Goal: Information Seeking & Learning: Find specific page/section

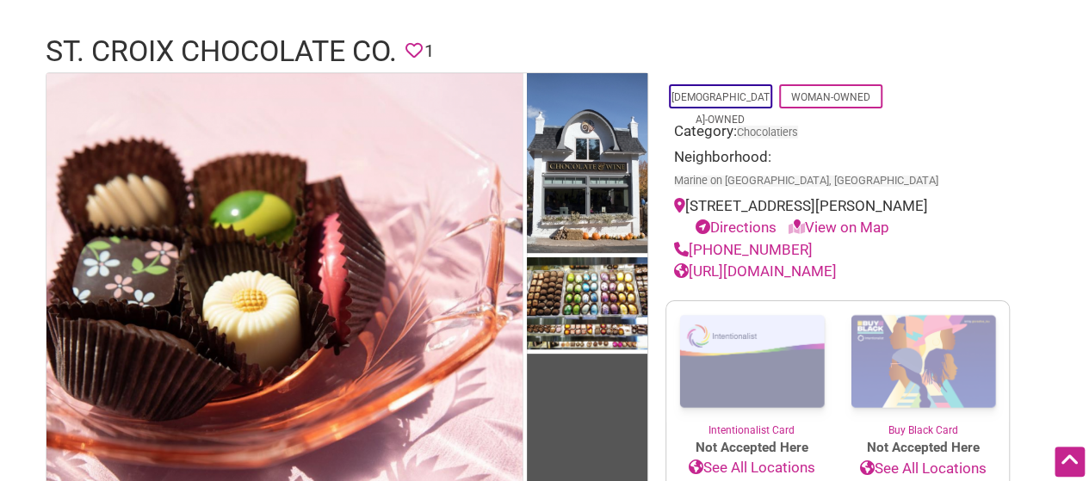
scroll to position [101, 0]
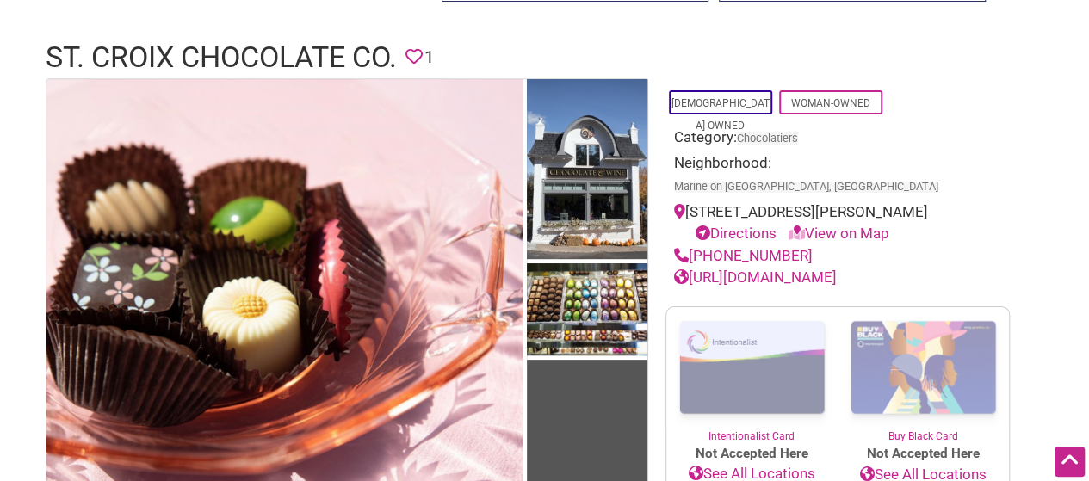
click at [837, 269] on link "[URL][DOMAIN_NAME]" at bounding box center [755, 277] width 163 height 17
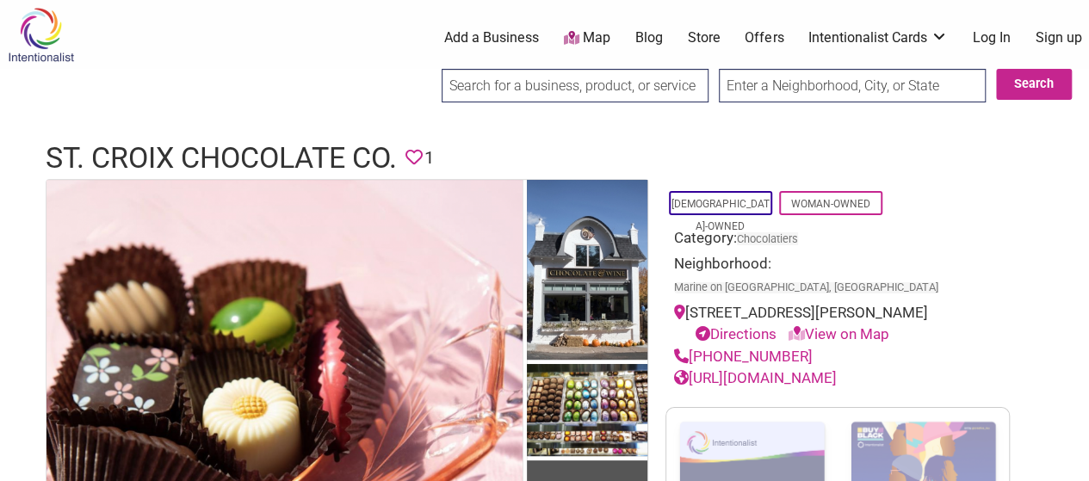
click at [634, 88] on input "search" at bounding box center [575, 86] width 267 height 34
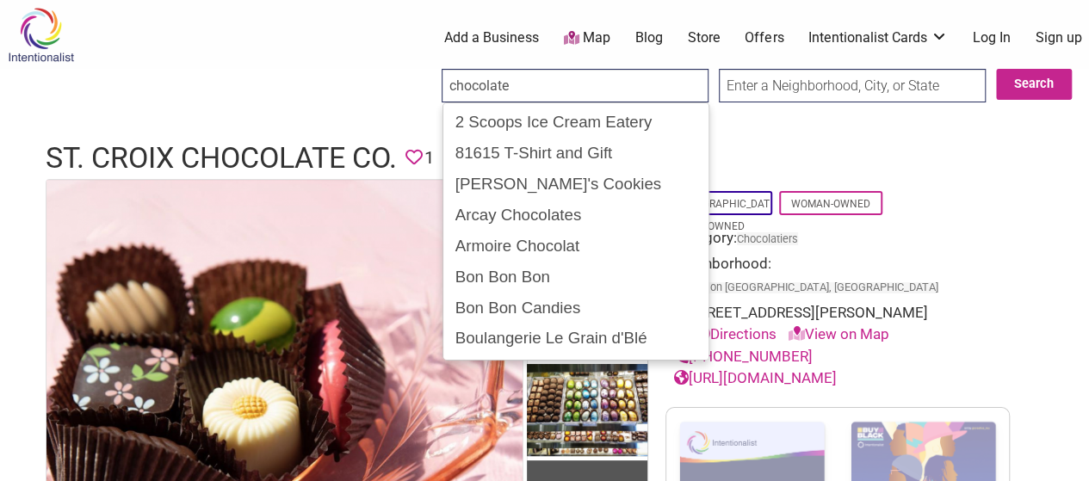
type input "chocolate"
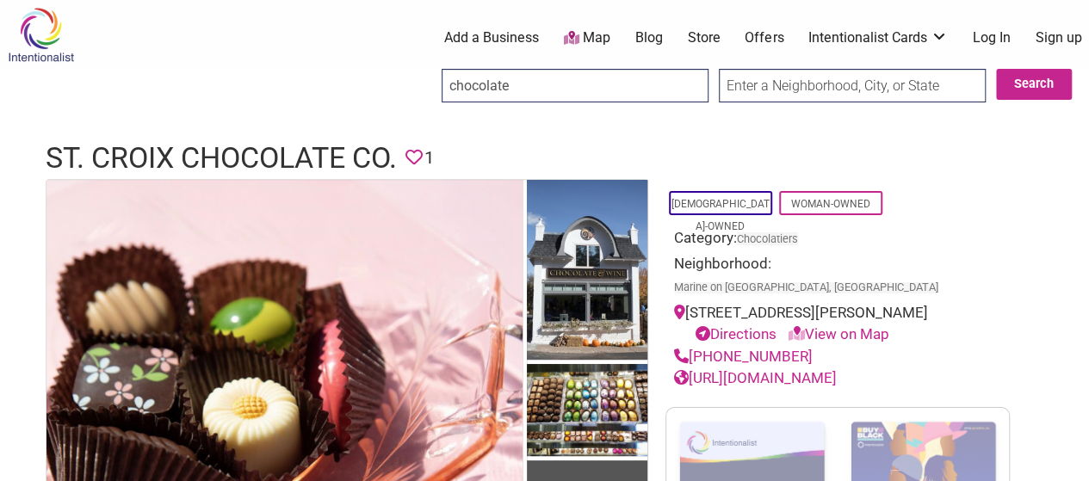
click at [754, 90] on input "text" at bounding box center [852, 86] width 267 height 34
type input "[US_STATE]"
click at [1036, 85] on button "Search" at bounding box center [1034, 84] width 76 height 31
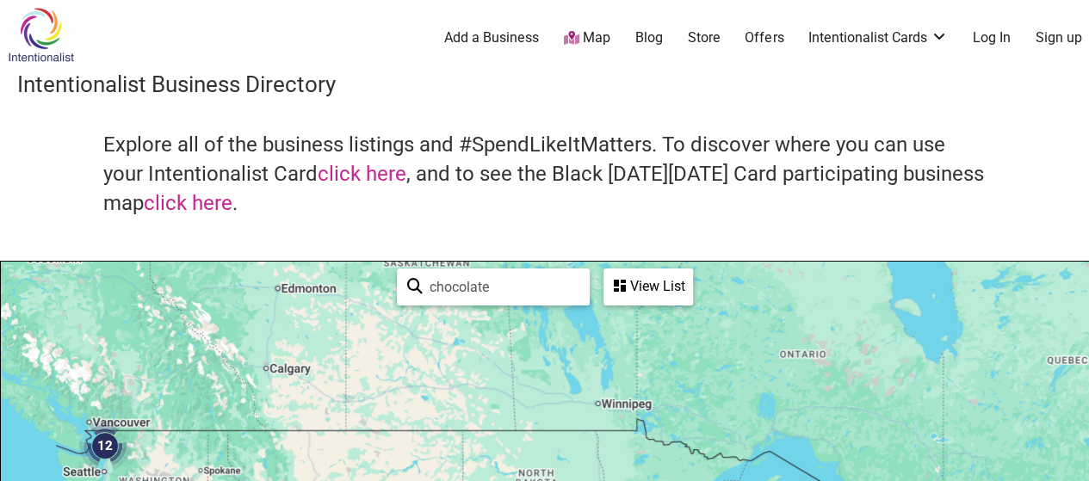
click at [654, 292] on div "View List" at bounding box center [648, 286] width 86 height 33
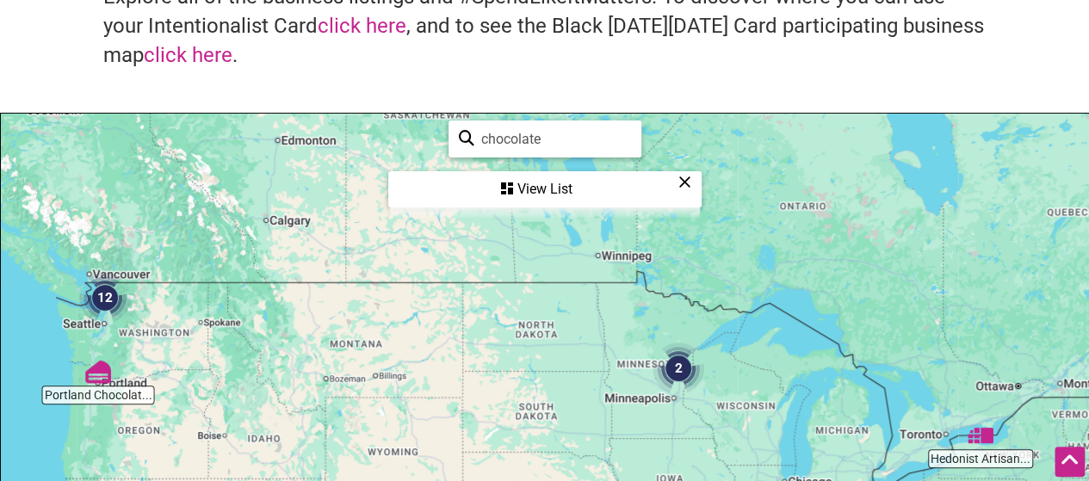
scroll to position [143, 0]
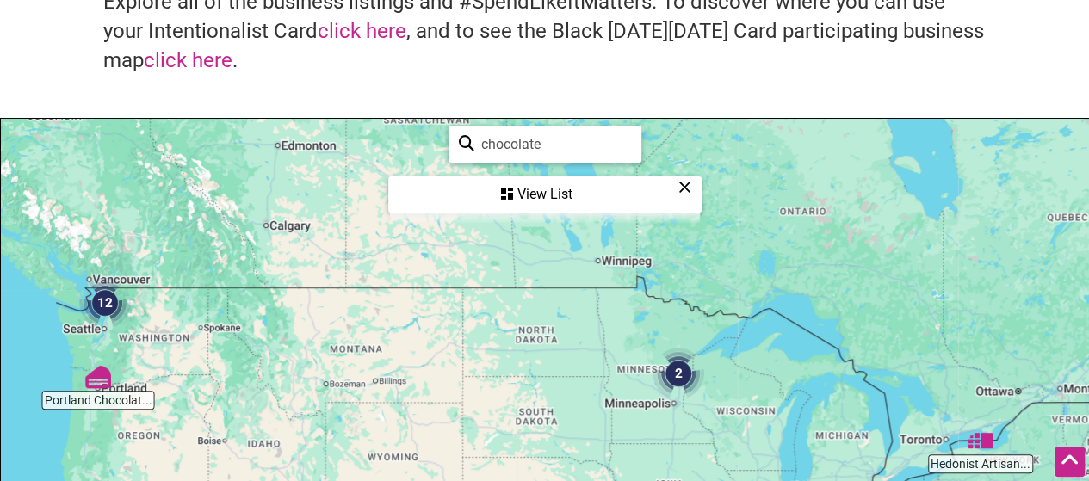
click at [557, 189] on div "View List" at bounding box center [545, 194] width 310 height 33
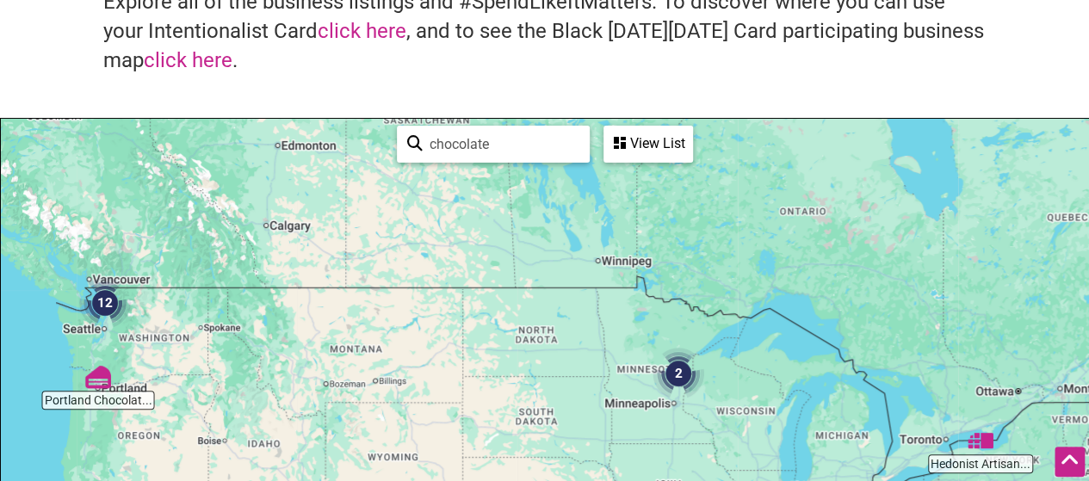
drag, startPoint x: 646, startPoint y: 143, endPoint x: 632, endPoint y: 140, distance: 14.9
click at [632, 140] on div "View List" at bounding box center [648, 143] width 86 height 33
click at [590, 140] on div "chocolate See All" at bounding box center [493, 144] width 193 height 37
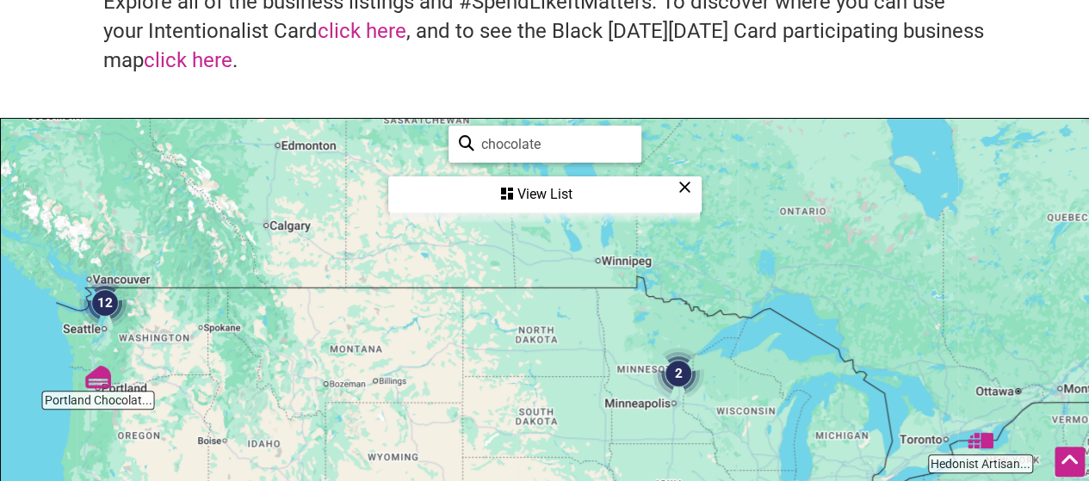
click at [558, 191] on div "View List" at bounding box center [545, 194] width 310 height 33
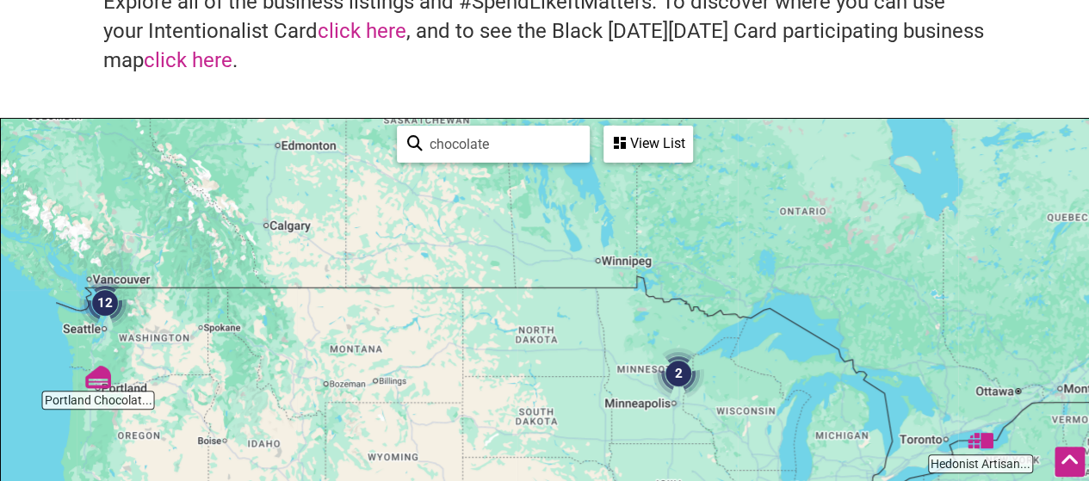
click at [558, 191] on div at bounding box center [544, 454] width 1087 height 670
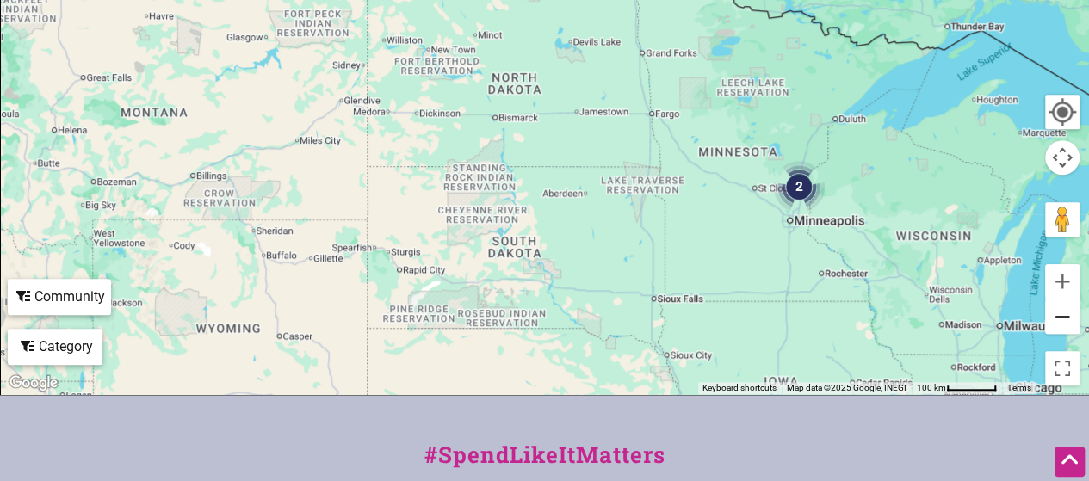
scroll to position [539, 0]
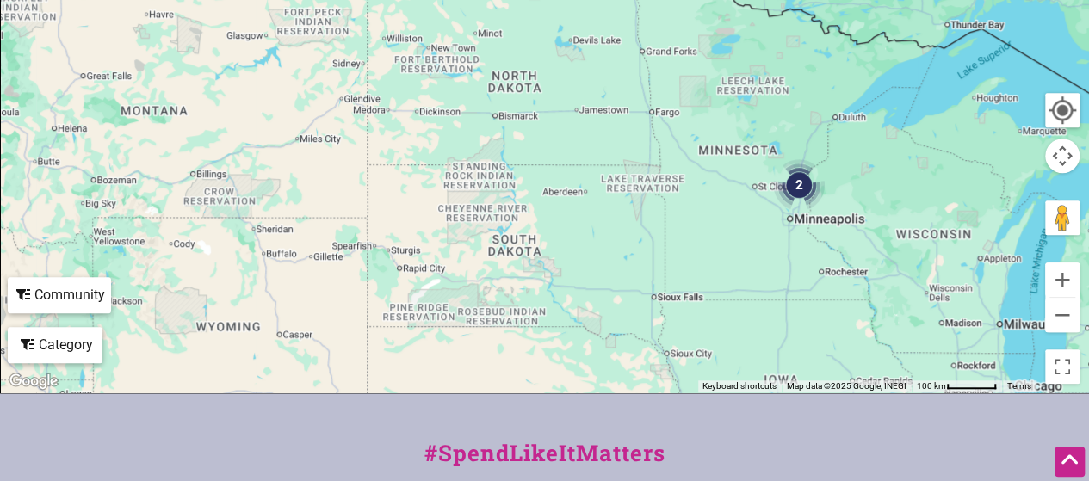
click at [797, 181] on img "2" at bounding box center [798, 184] width 65 height 65
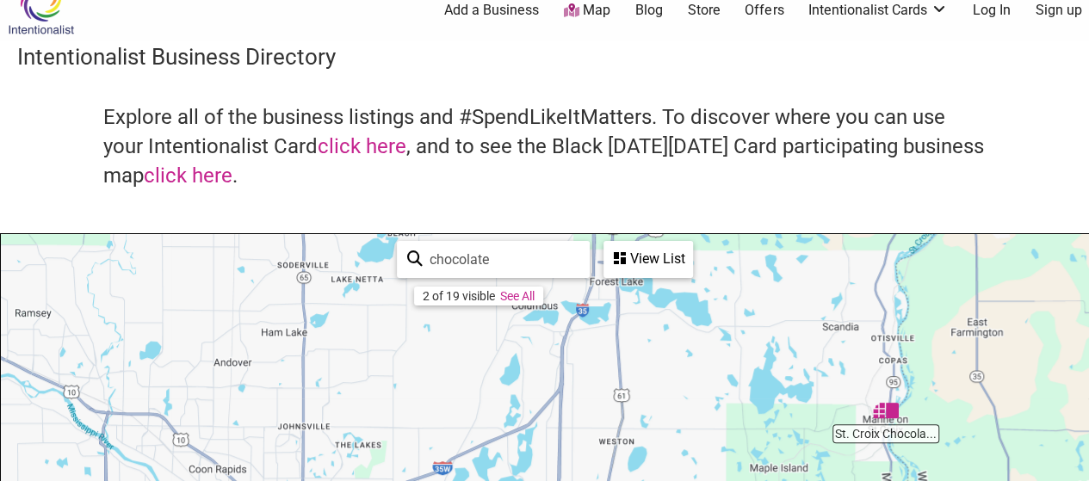
scroll to position [0, 0]
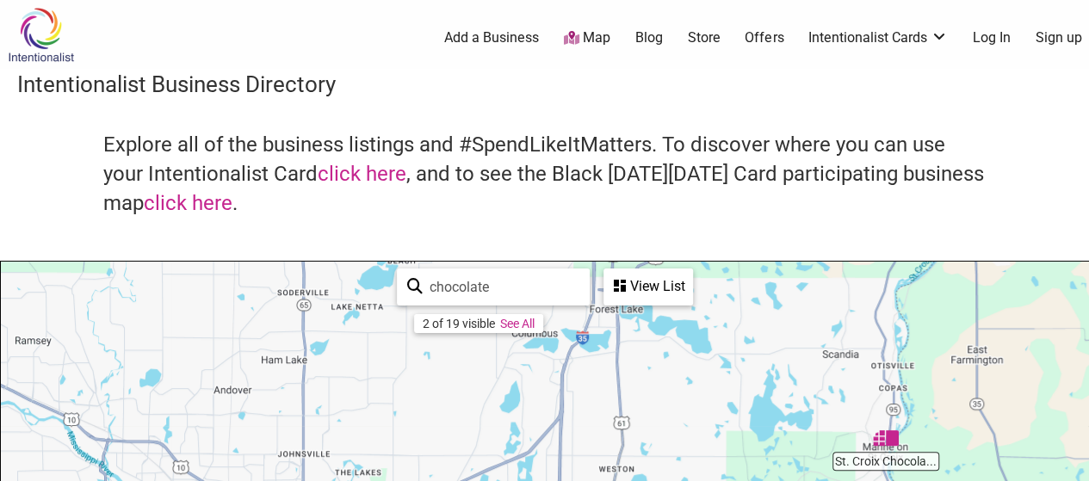
click at [520, 319] on link "See All" at bounding box center [517, 324] width 34 height 14
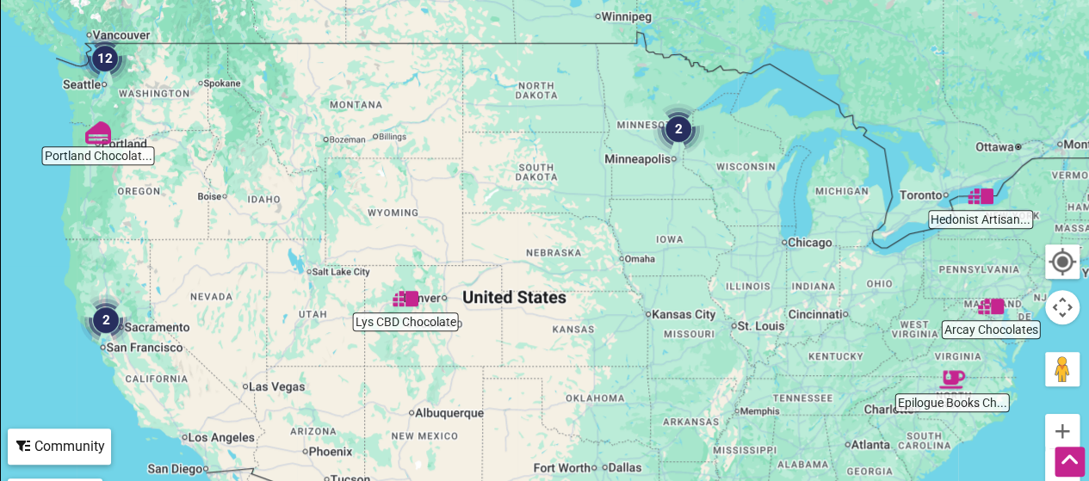
scroll to position [391, 0]
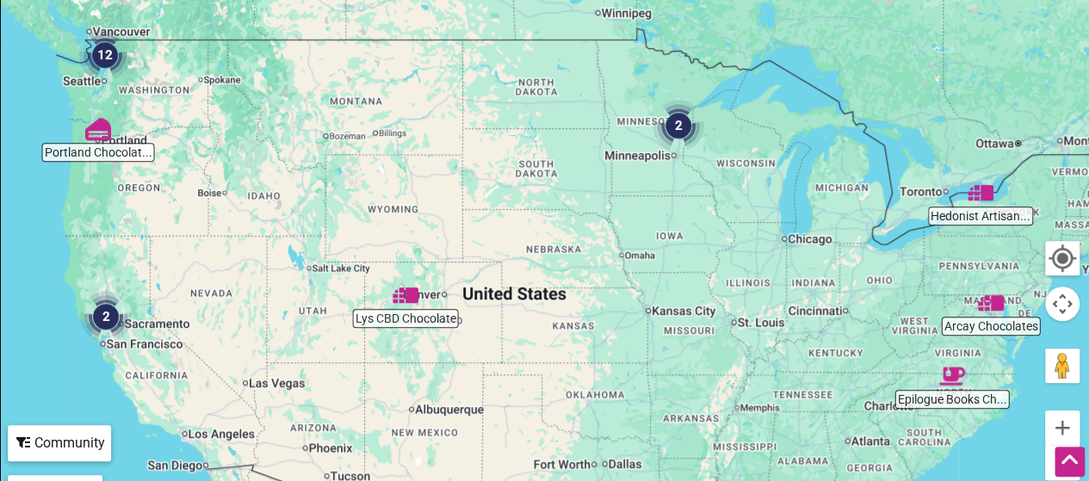
click at [678, 123] on img "2" at bounding box center [678, 125] width 65 height 65
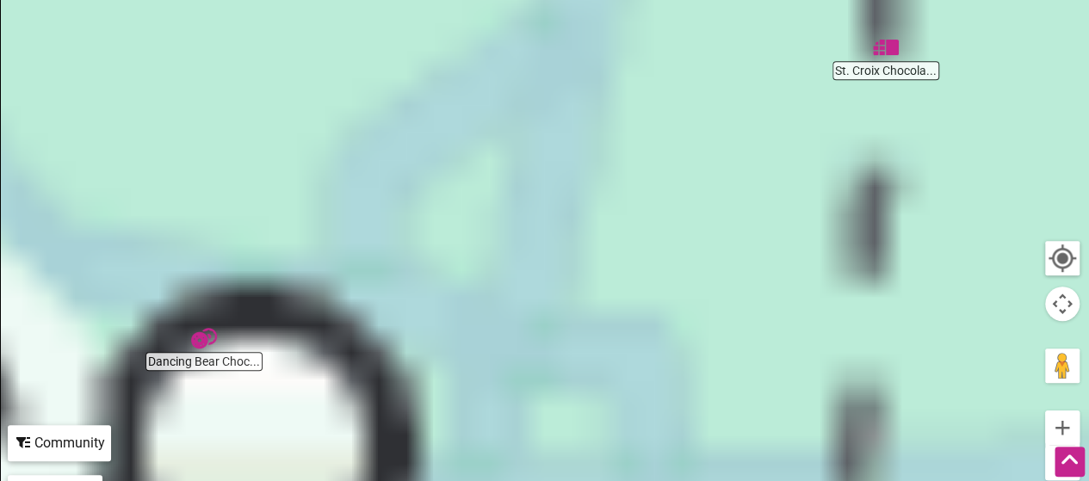
click at [678, 123] on div "To navigate, press the arrow keys." at bounding box center [544, 206] width 1087 height 670
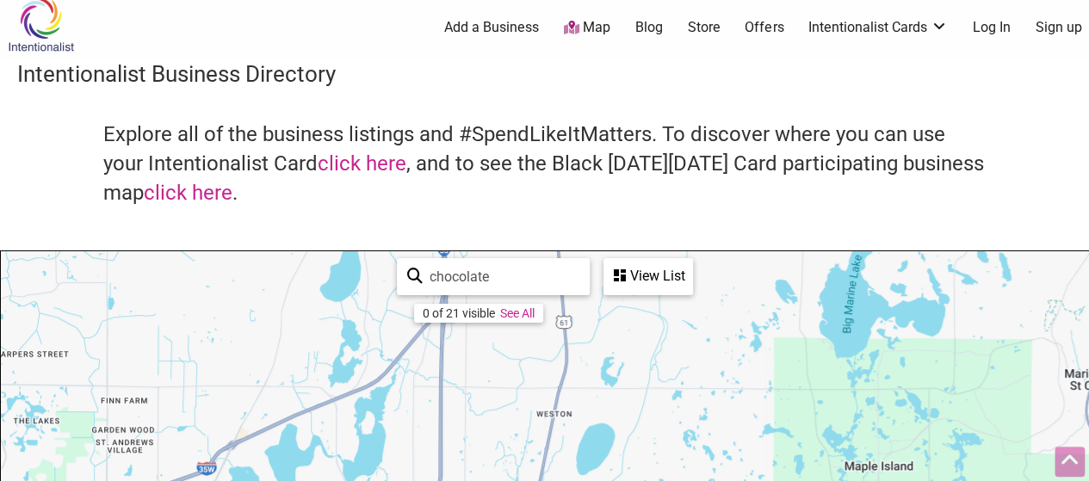
scroll to position [0, 0]
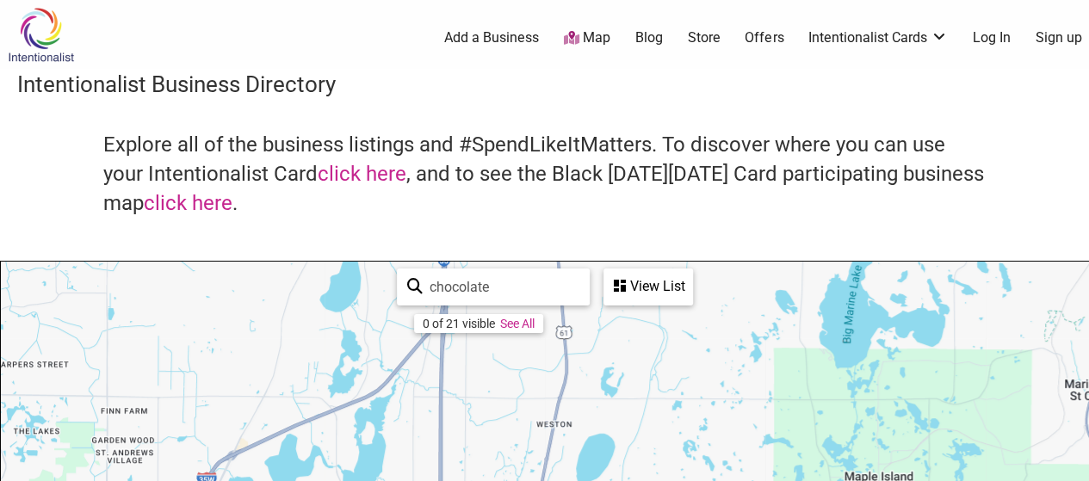
click at [623, 285] on icon at bounding box center [620, 286] width 12 height 14
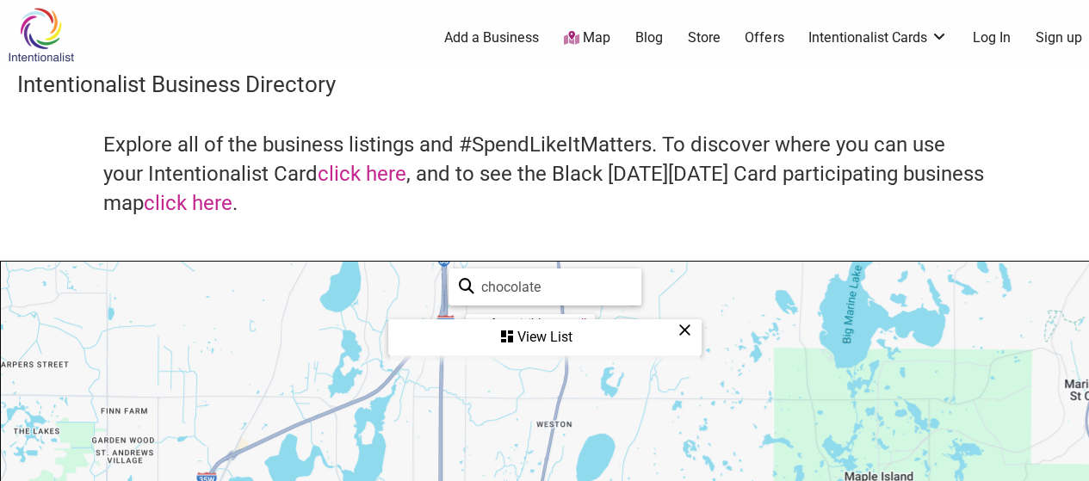
click at [623, 285] on input "chocolate" at bounding box center [552, 287] width 157 height 34
click at [537, 333] on div "View List" at bounding box center [545, 337] width 310 height 33
